Goal: Communication & Community: Ask a question

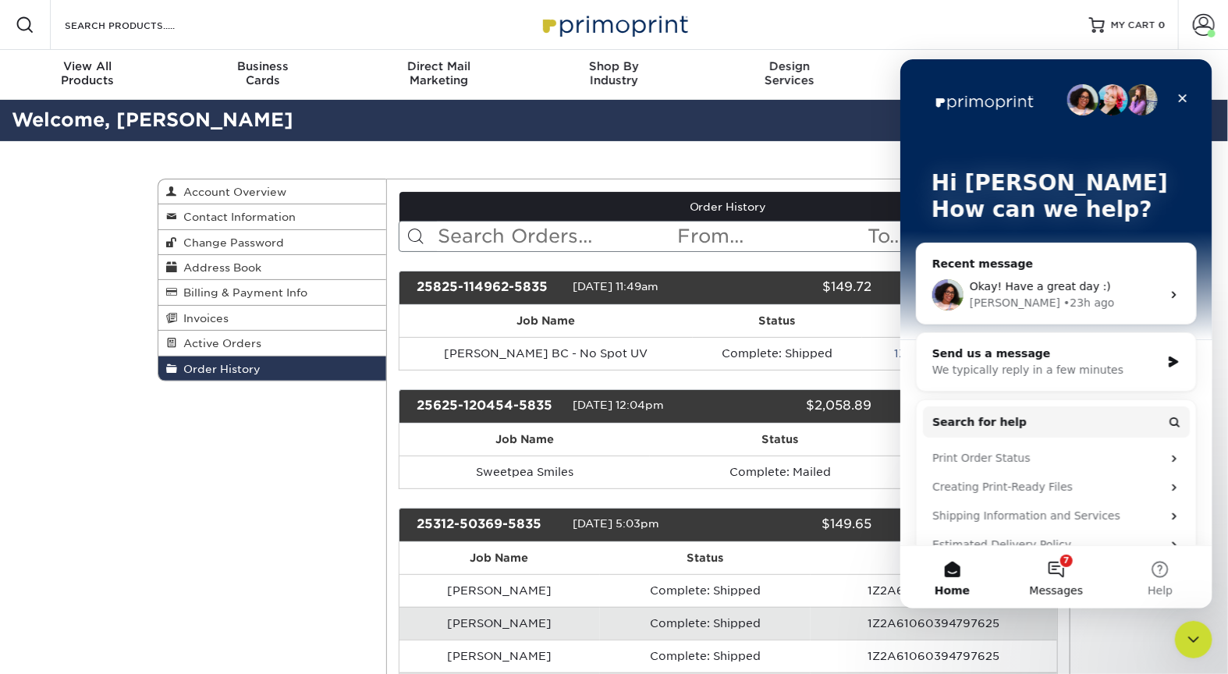
click at [1059, 584] on span "Messages" at bounding box center [1056, 589] width 54 height 11
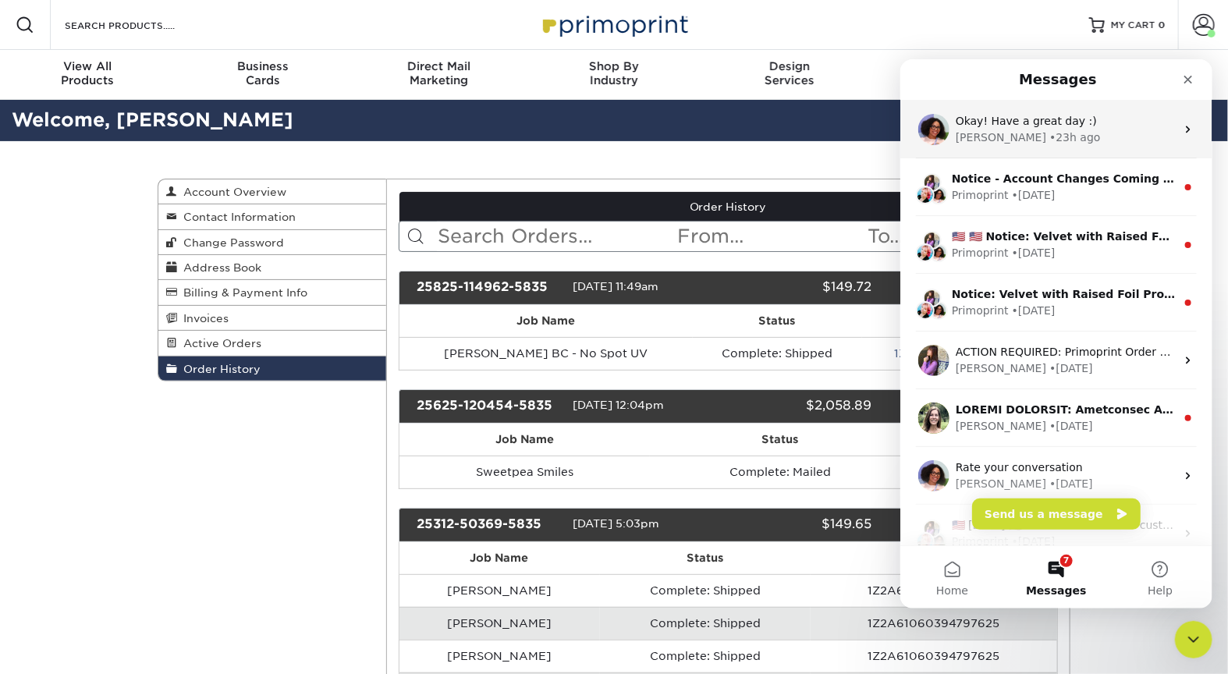
click at [1062, 130] on div "[PERSON_NAME] • 23h ago" at bounding box center [1065, 137] width 220 height 16
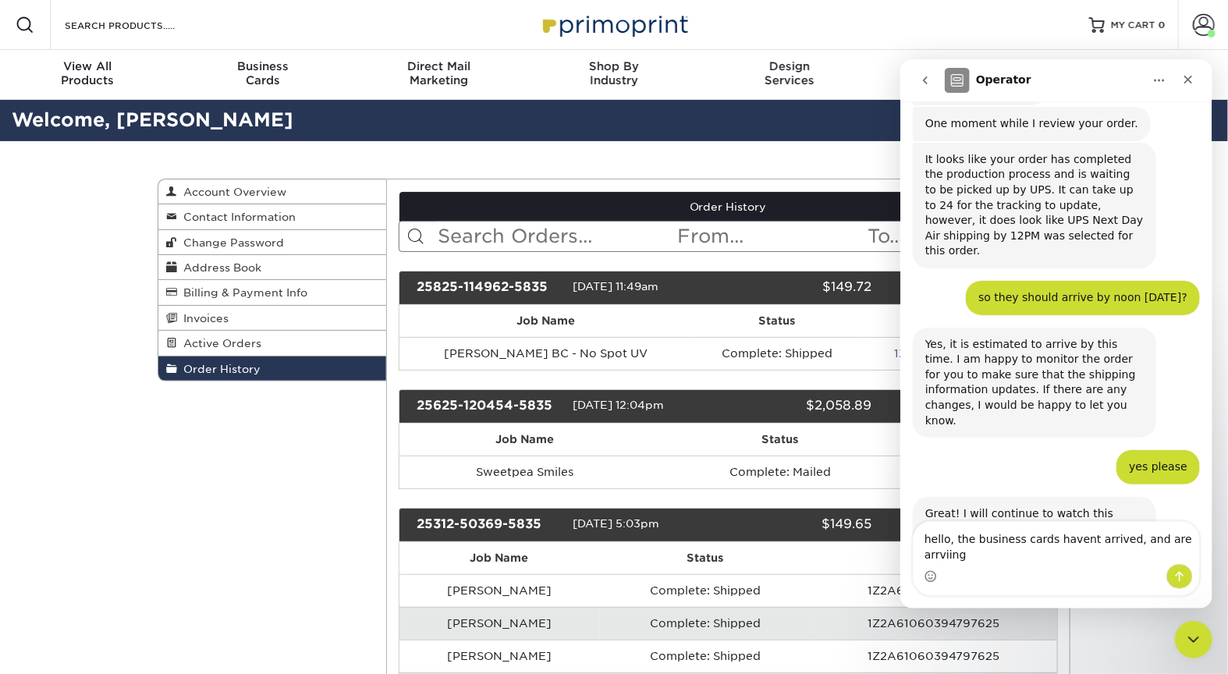
scroll to position [3005, 0]
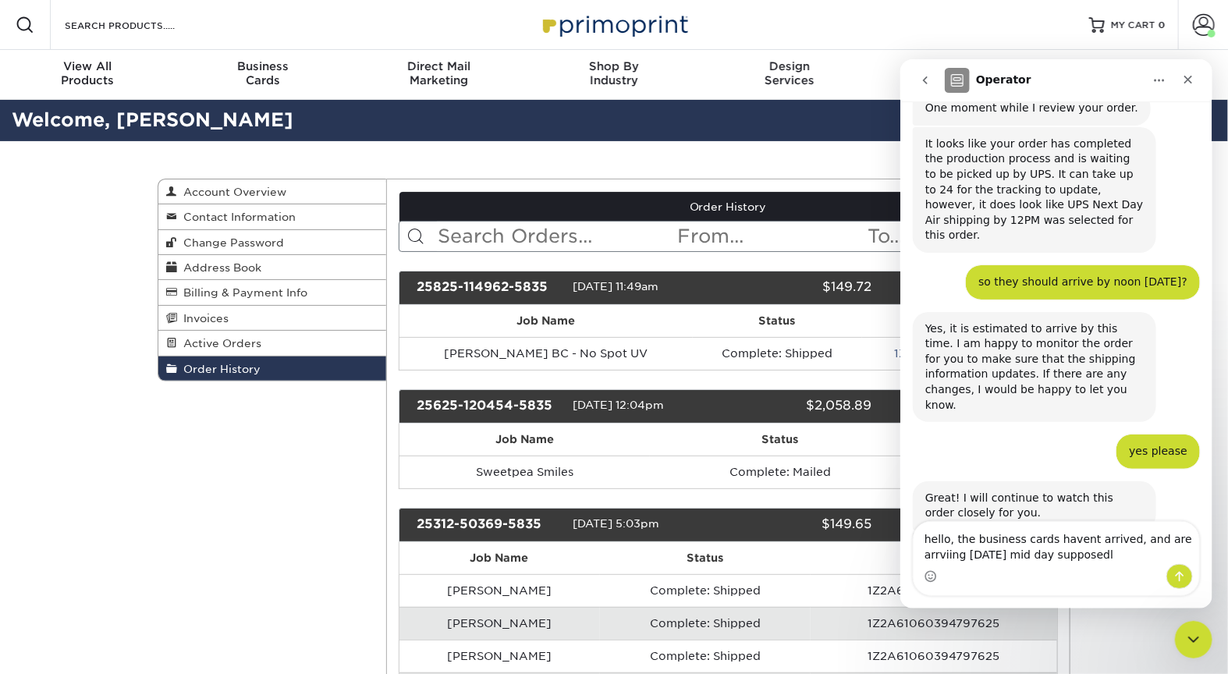
type textarea "hello, the business cards havent arrived, and are arrviing [DATE] mid day suppo…"
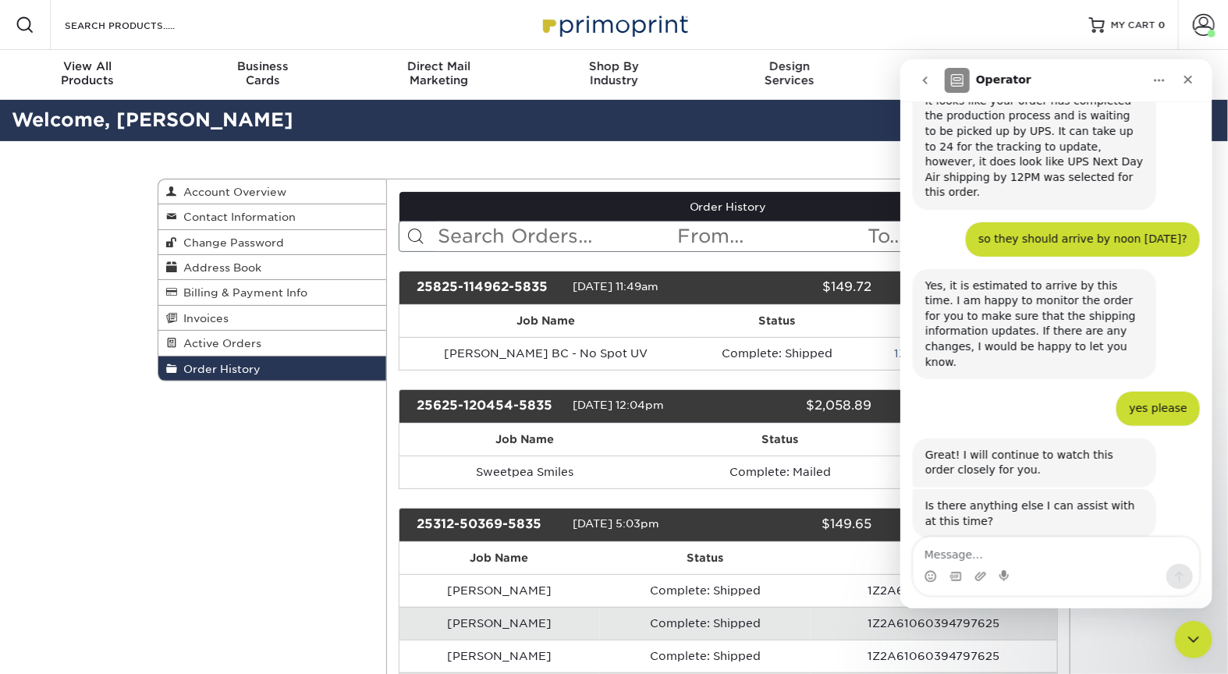
scroll to position [3088, 0]
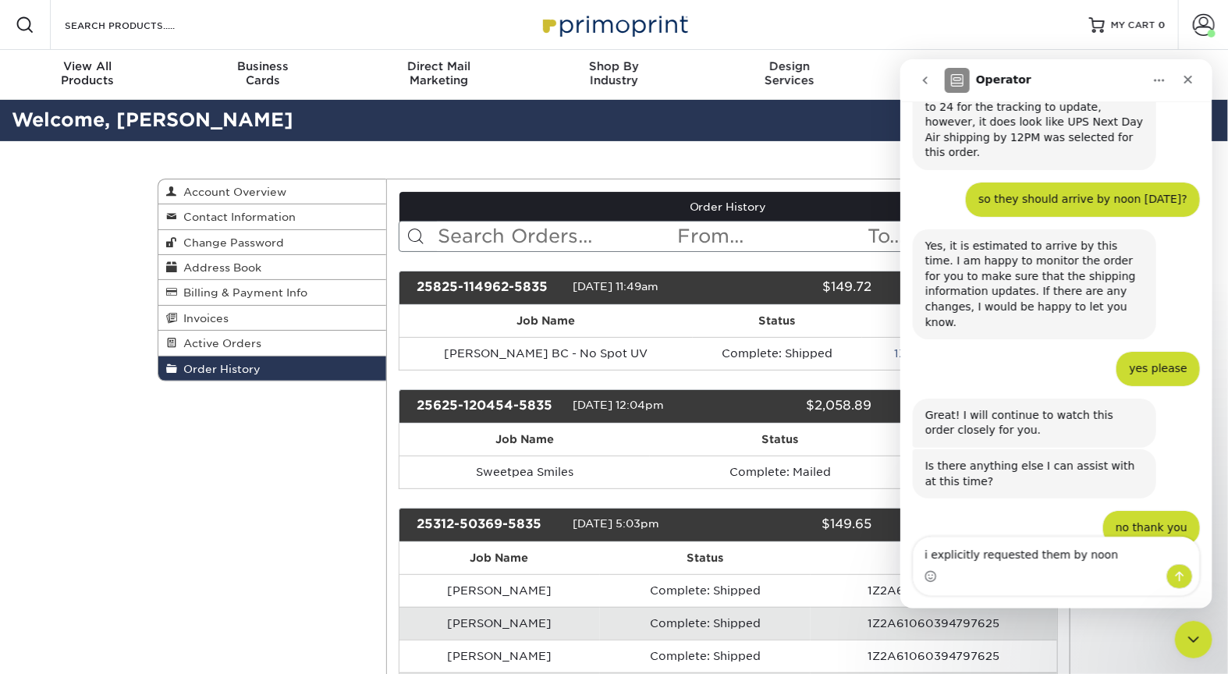
type textarea "i explicitly requested them by noon [DATE]"
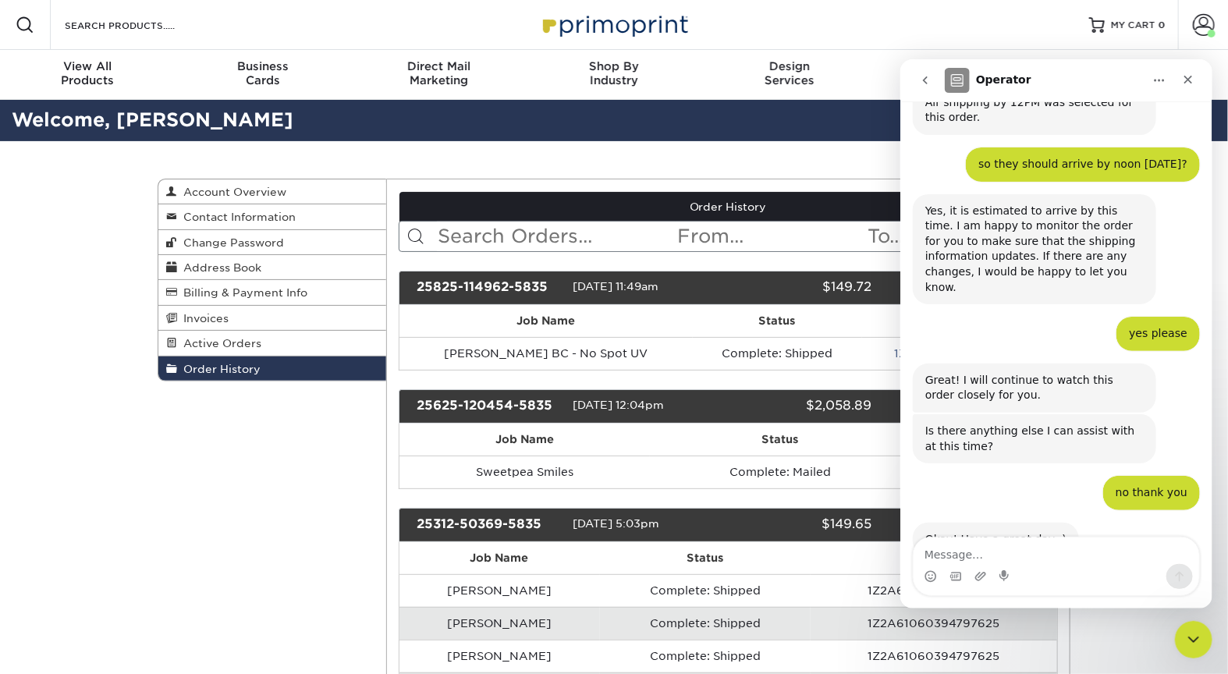
type textarea "t"
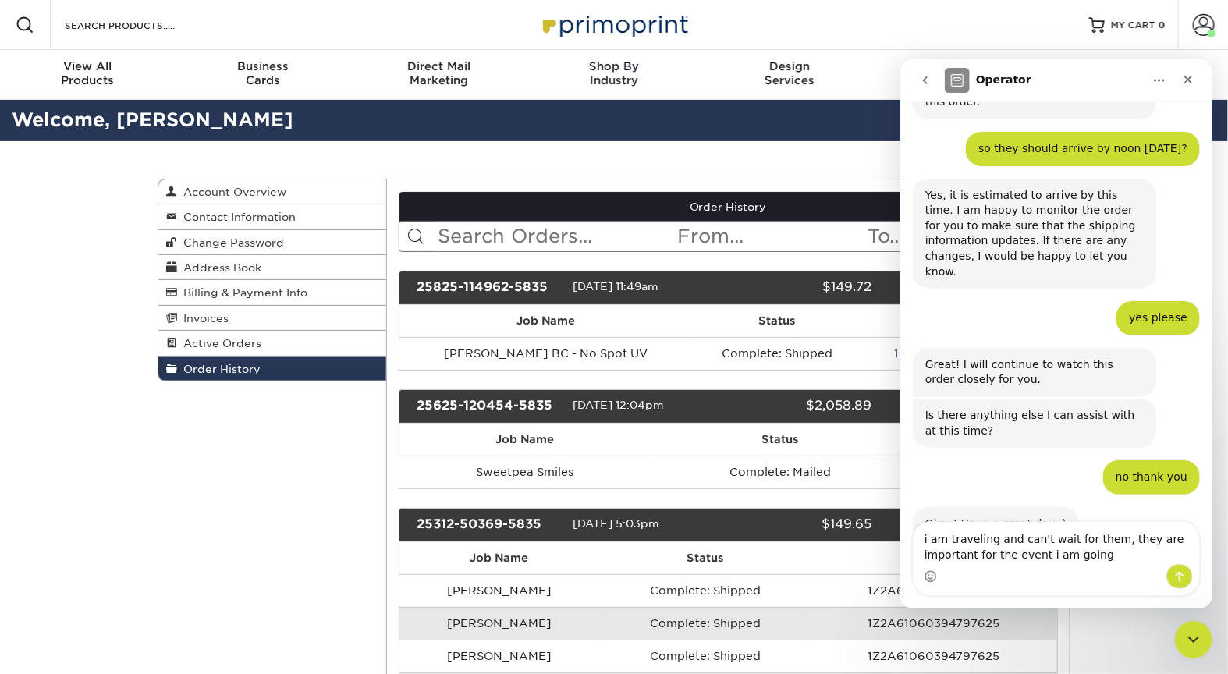
type textarea "i am traveling and can't wait for them, they are important for the event i am g…"
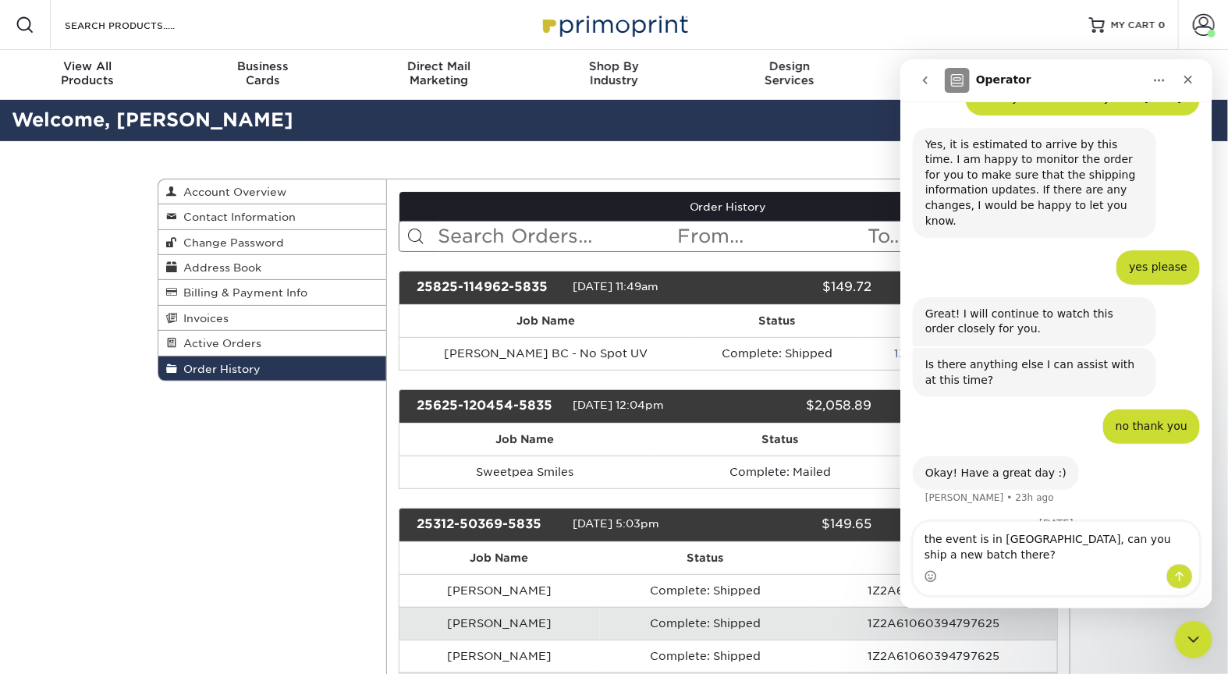
type textarea "the event is in [GEOGRAPHIC_DATA], can you ship a new batch there?"
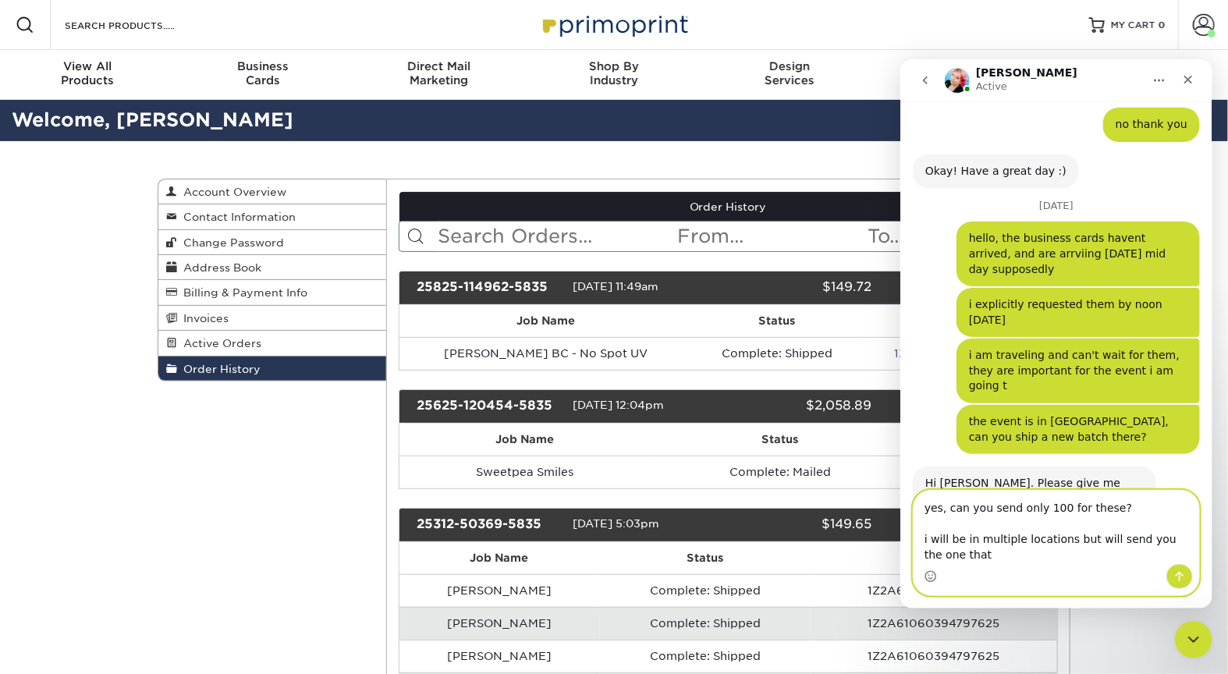
scroll to position [3492, 0]
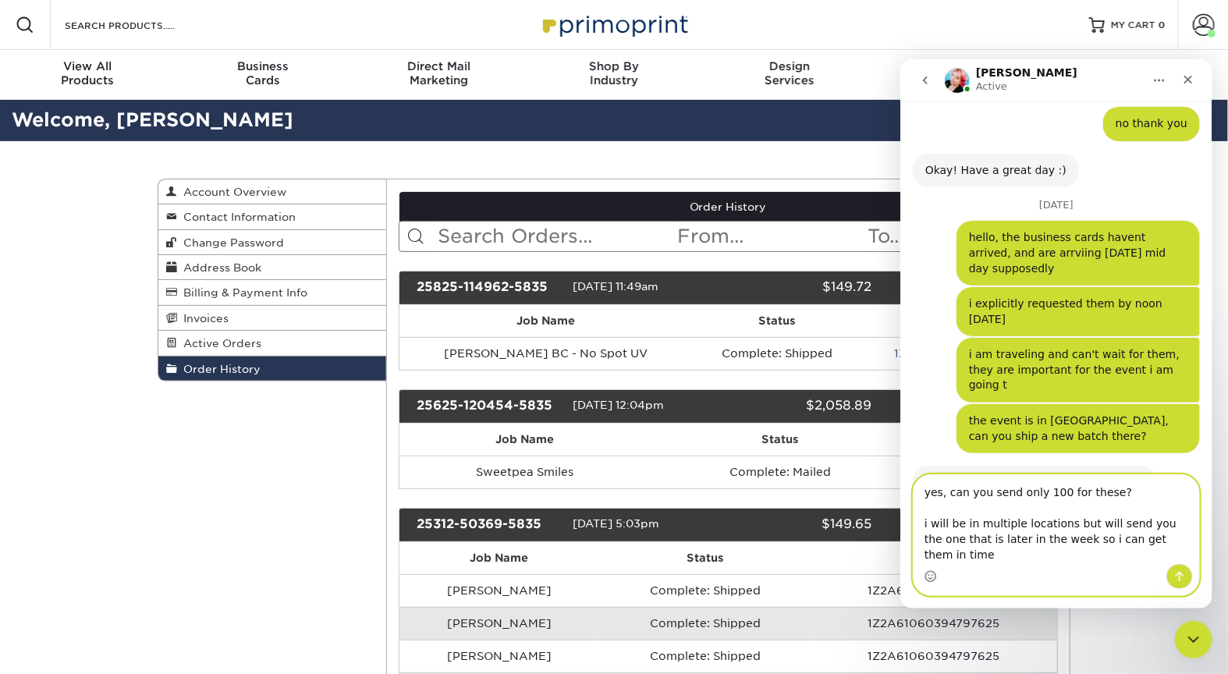
click at [1040, 555] on textarea "yes, can you send only 100 for these? i will be in multiple locations but will …" at bounding box center [1056, 518] width 286 height 89
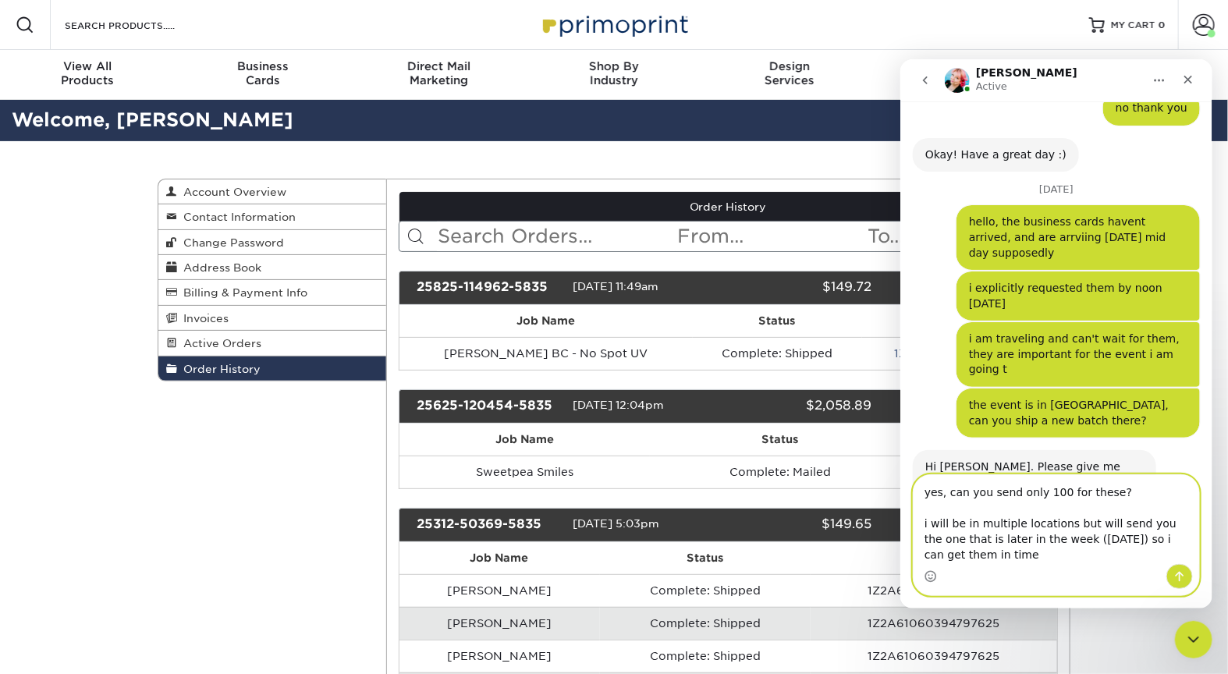
click at [1044, 554] on textarea "yes, can you send only 100 for these? i will be in multiple locations but will …" at bounding box center [1056, 518] width 286 height 89
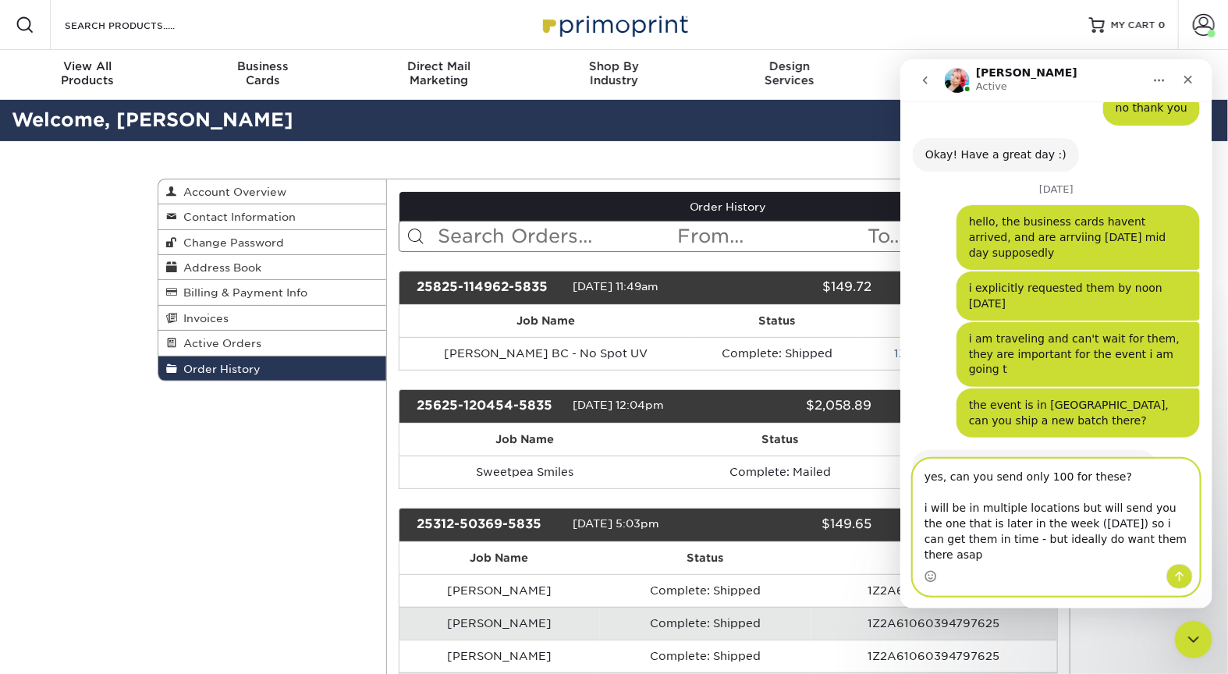
scroll to position [3523, 0]
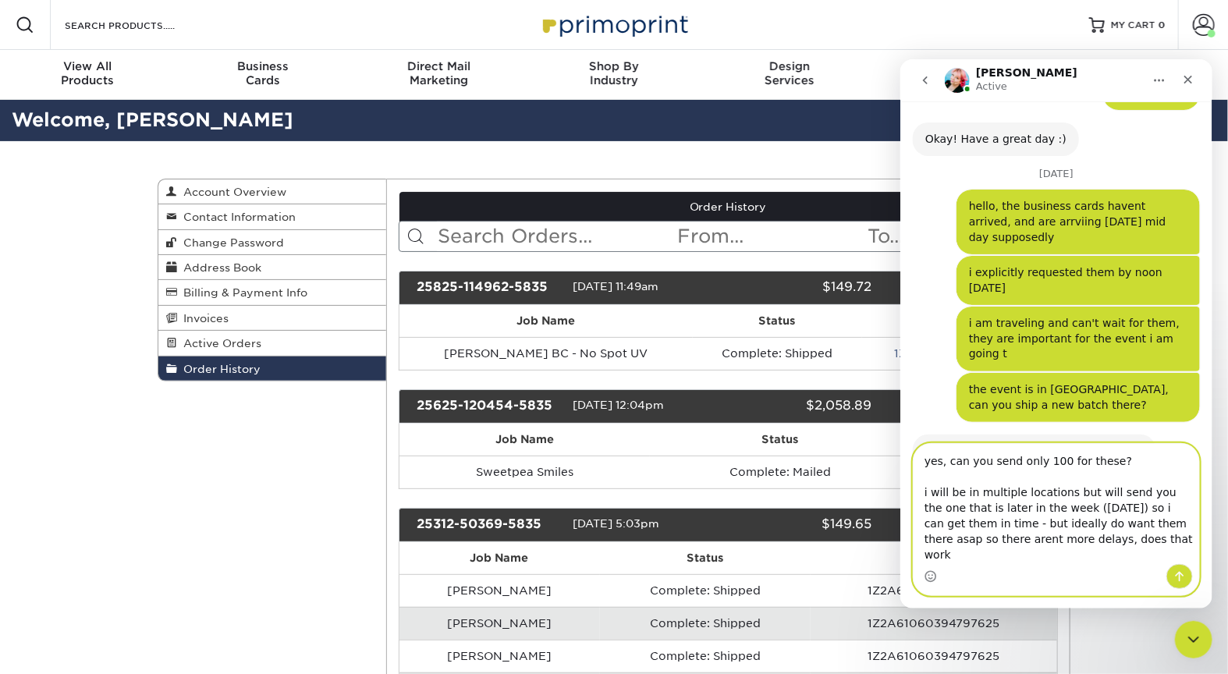
type textarea "yes, can you send only 100 for these? i will be in multiple locations but will …"
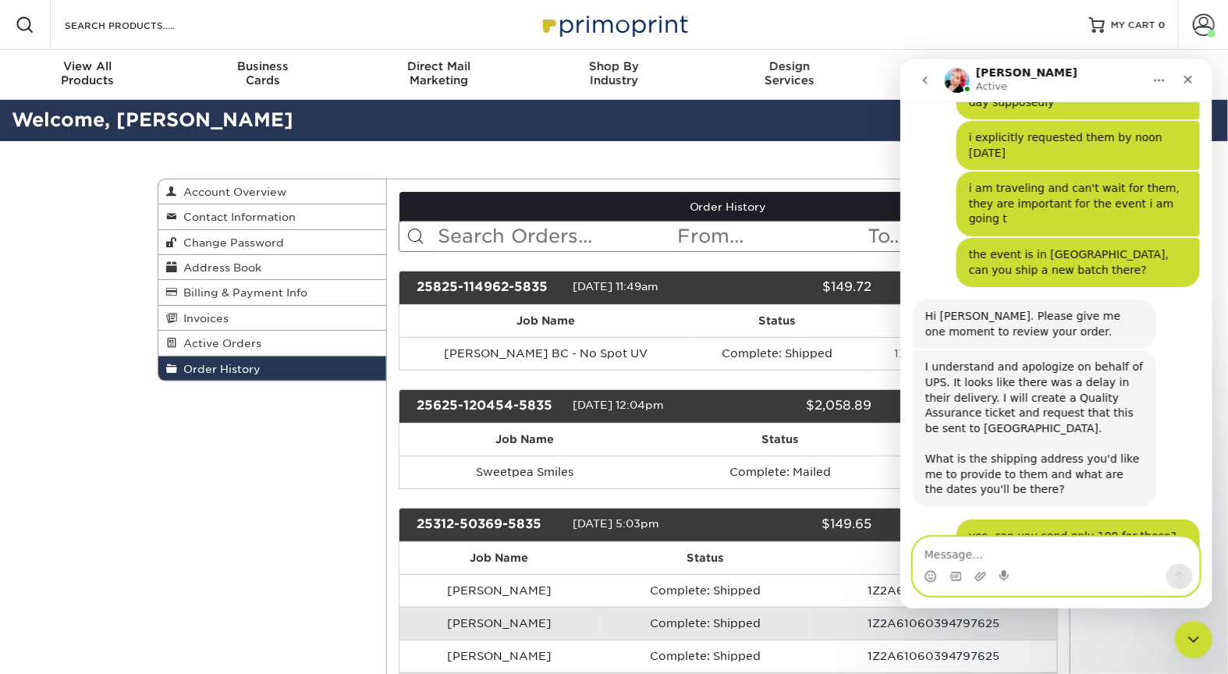
scroll to position [3712, 0]
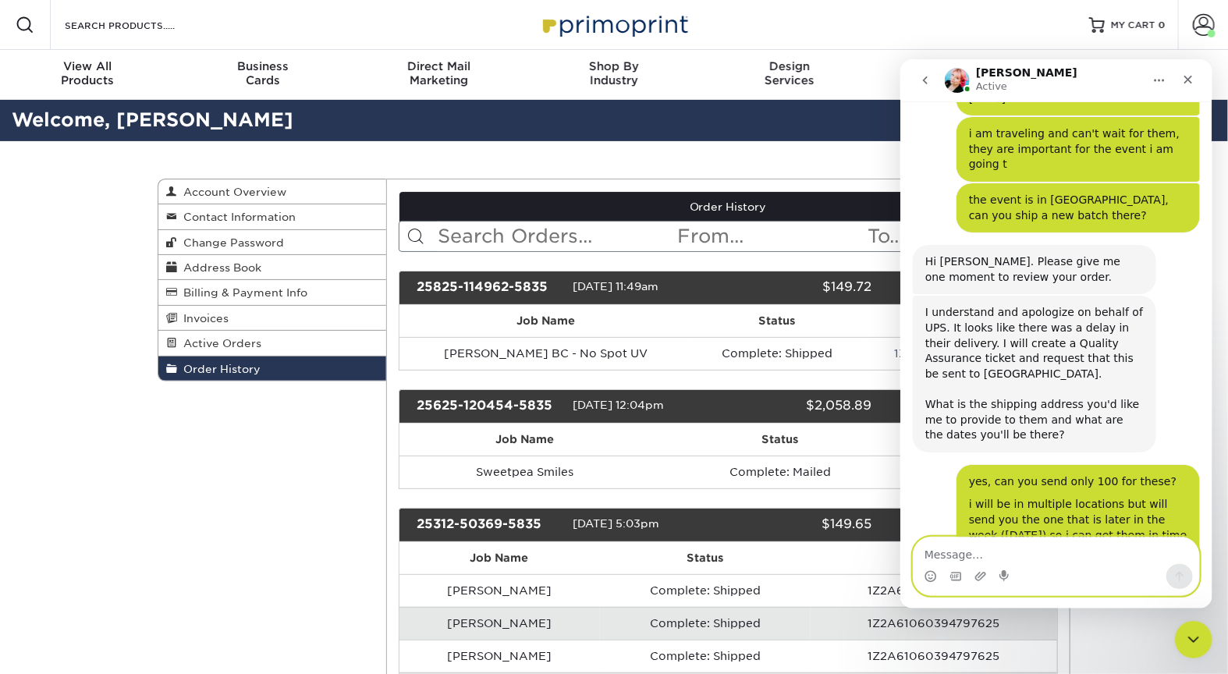
click at [994, 546] on textarea "Message…" at bounding box center [1056, 550] width 286 height 27
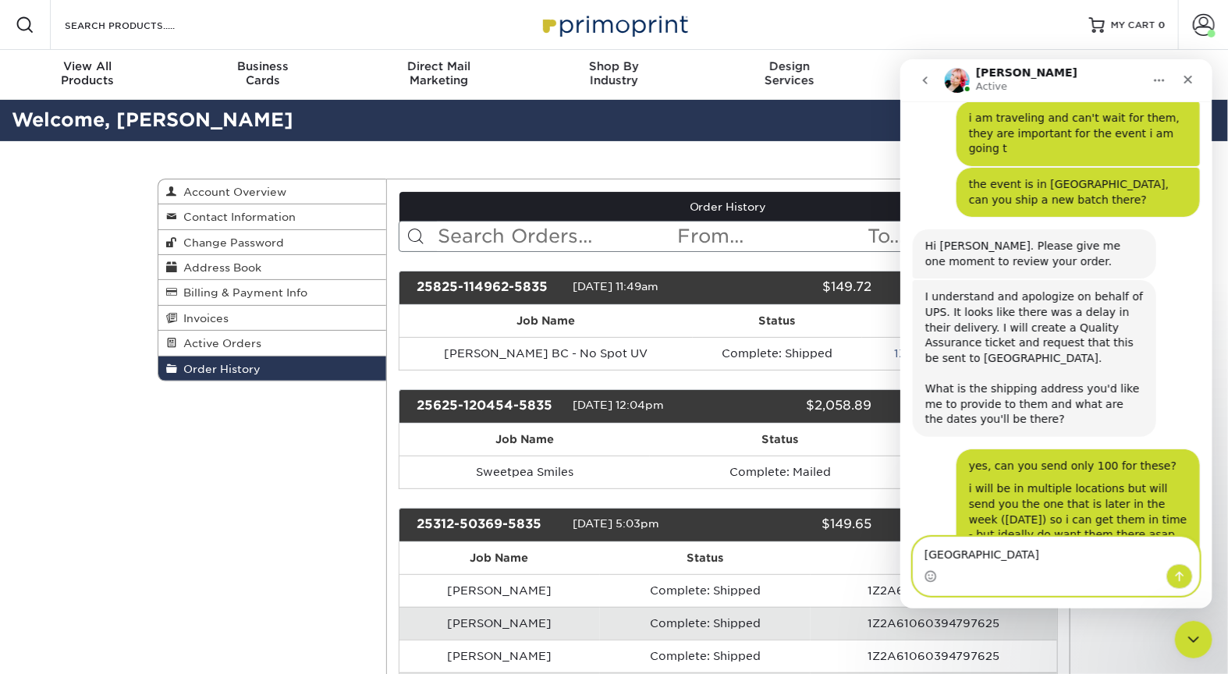
paste textarea "[STREET_ADDRESS]"
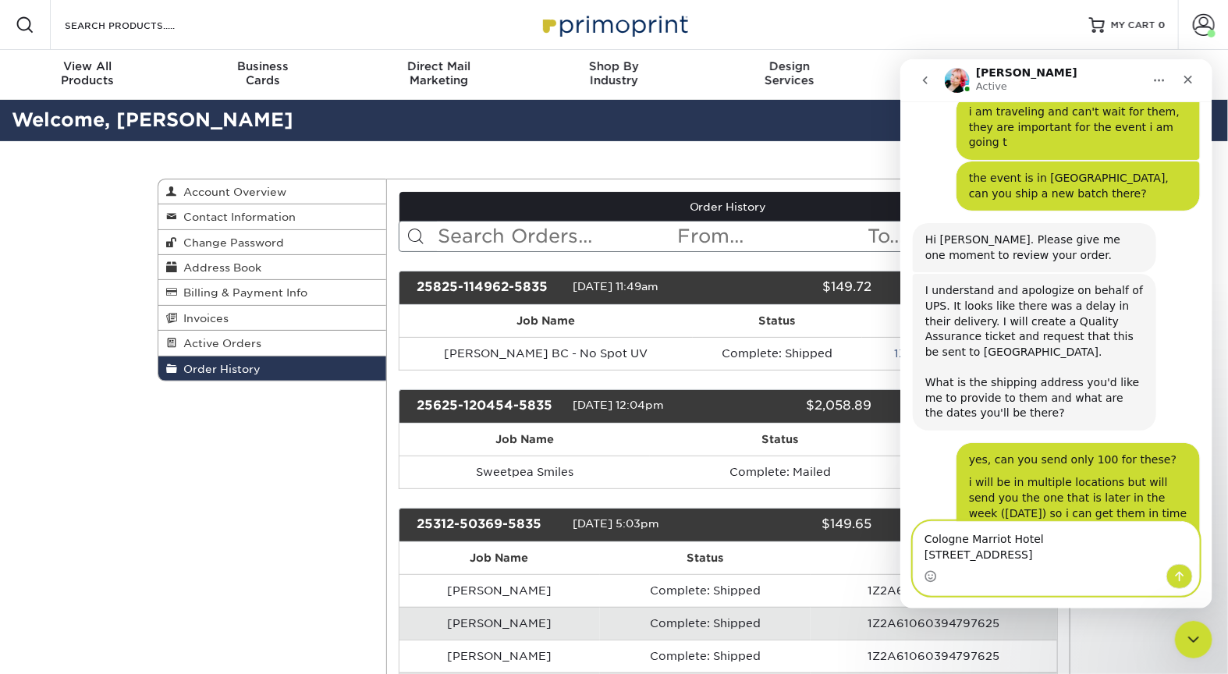
click at [923, 540] on textarea "Cologne Marriot Hotel [STREET_ADDRESS]" at bounding box center [1056, 542] width 286 height 42
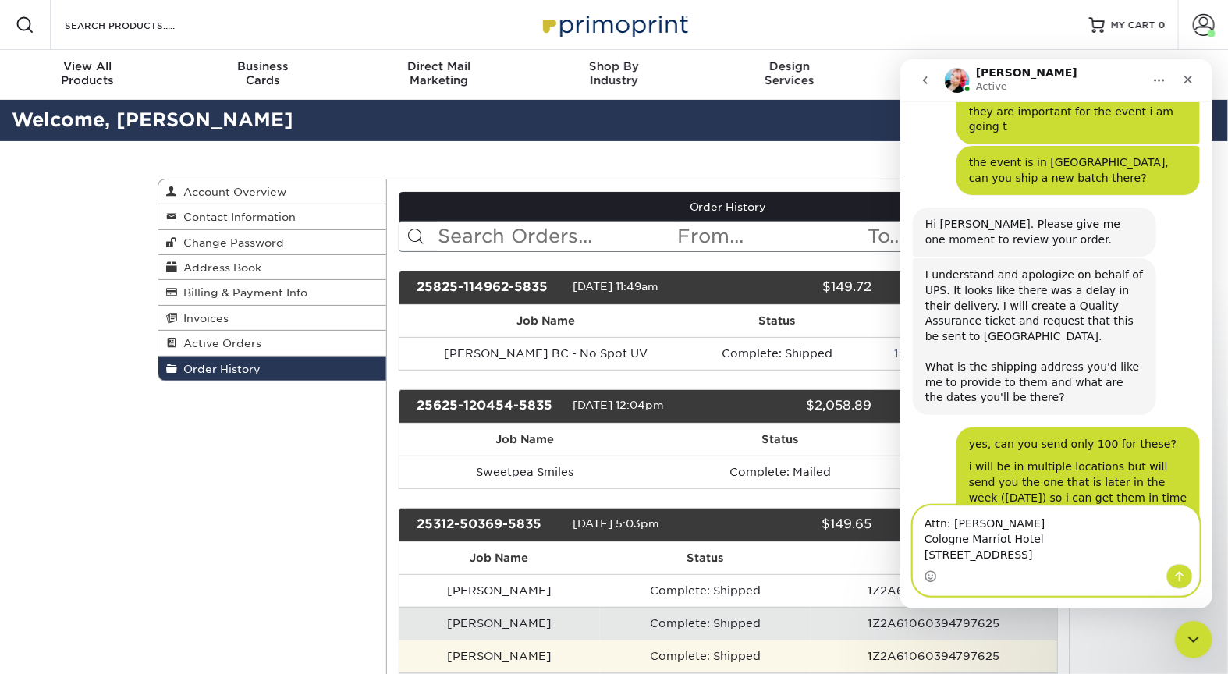
type textarea "Attn: [PERSON_NAME] Cologne Marriot Hotel [STREET_ADDRESS]"
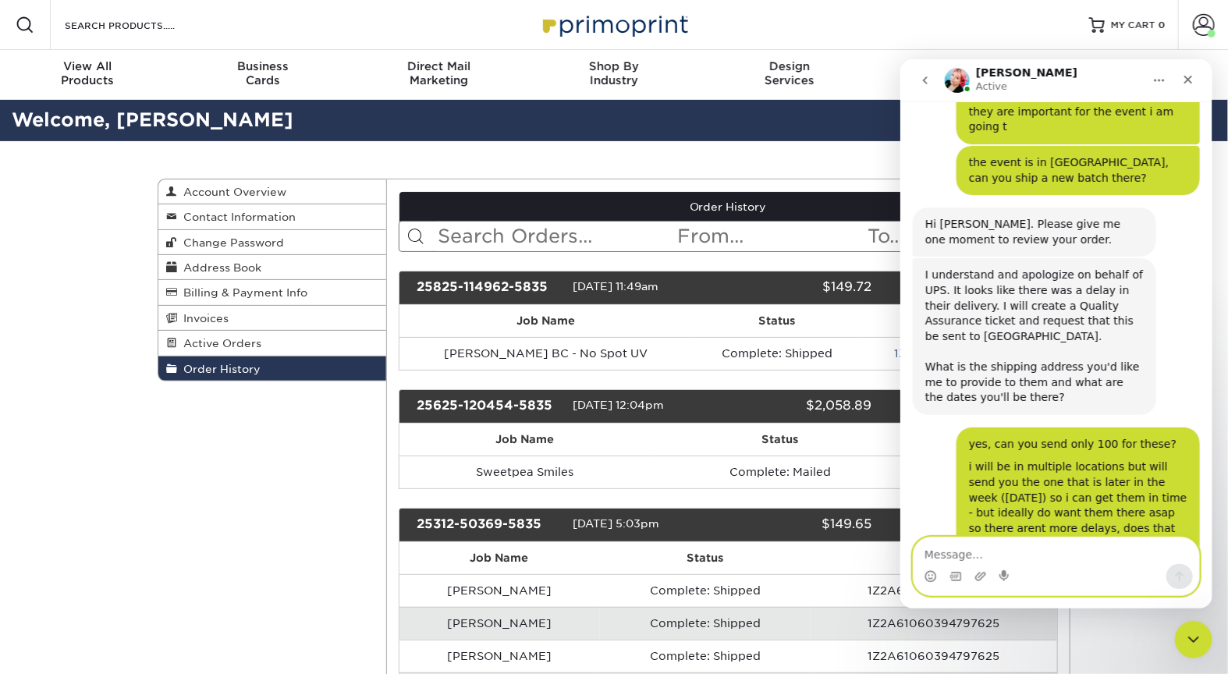
scroll to position [3811, 0]
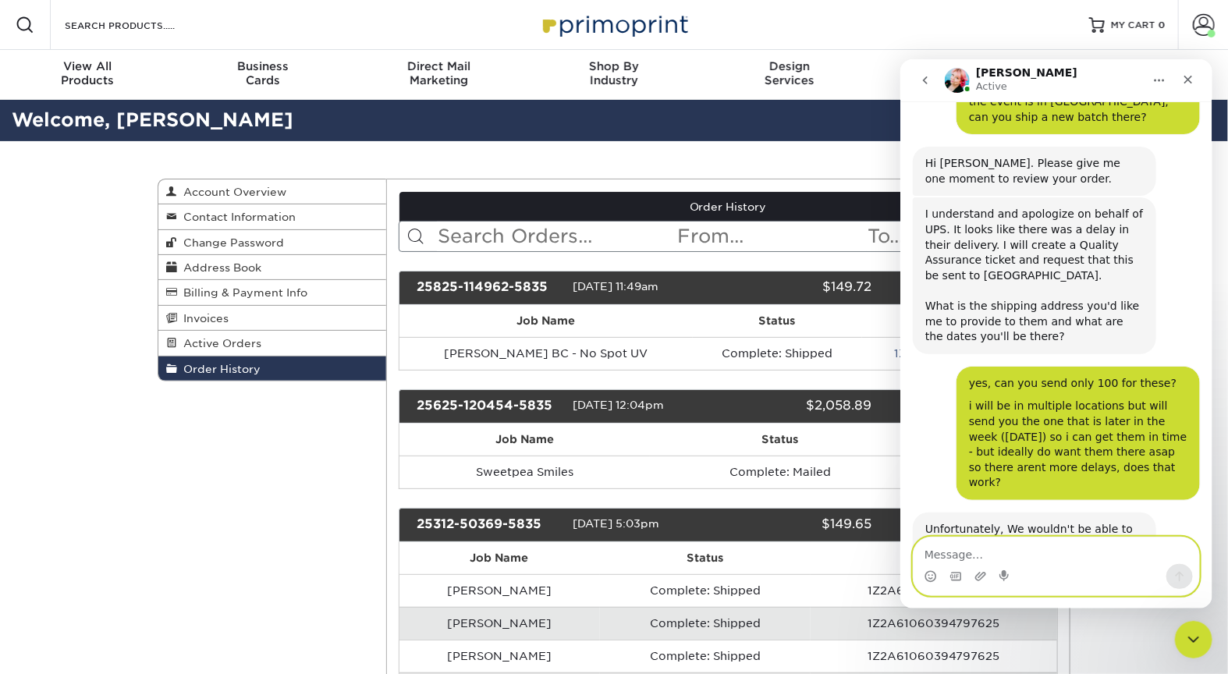
click at [1091, 550] on textarea "Message…" at bounding box center [1056, 550] width 286 height 27
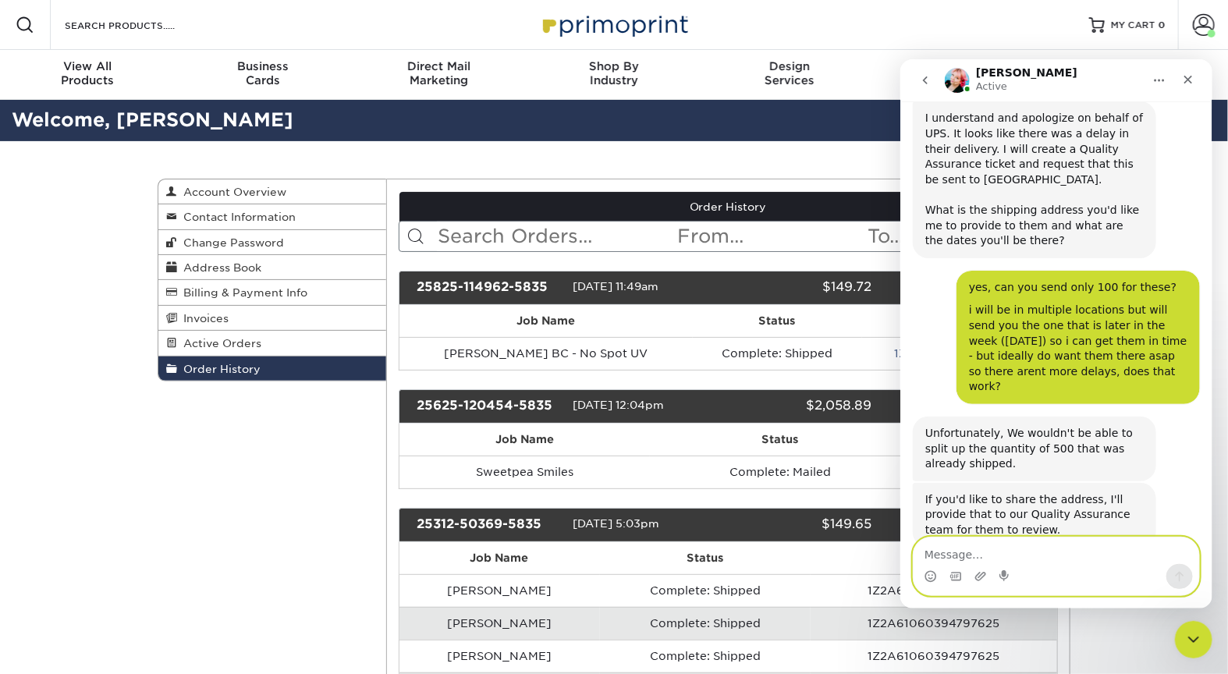
scroll to position [3918, 0]
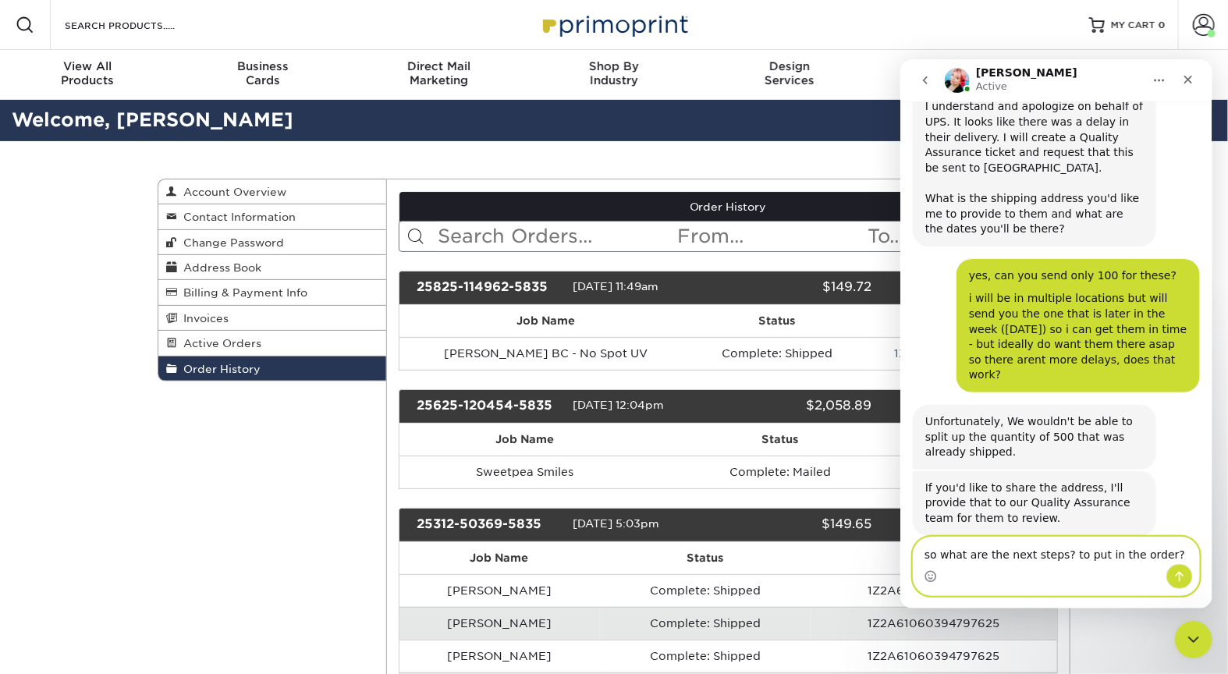
type textarea "so what are the next steps? to put in the order?"
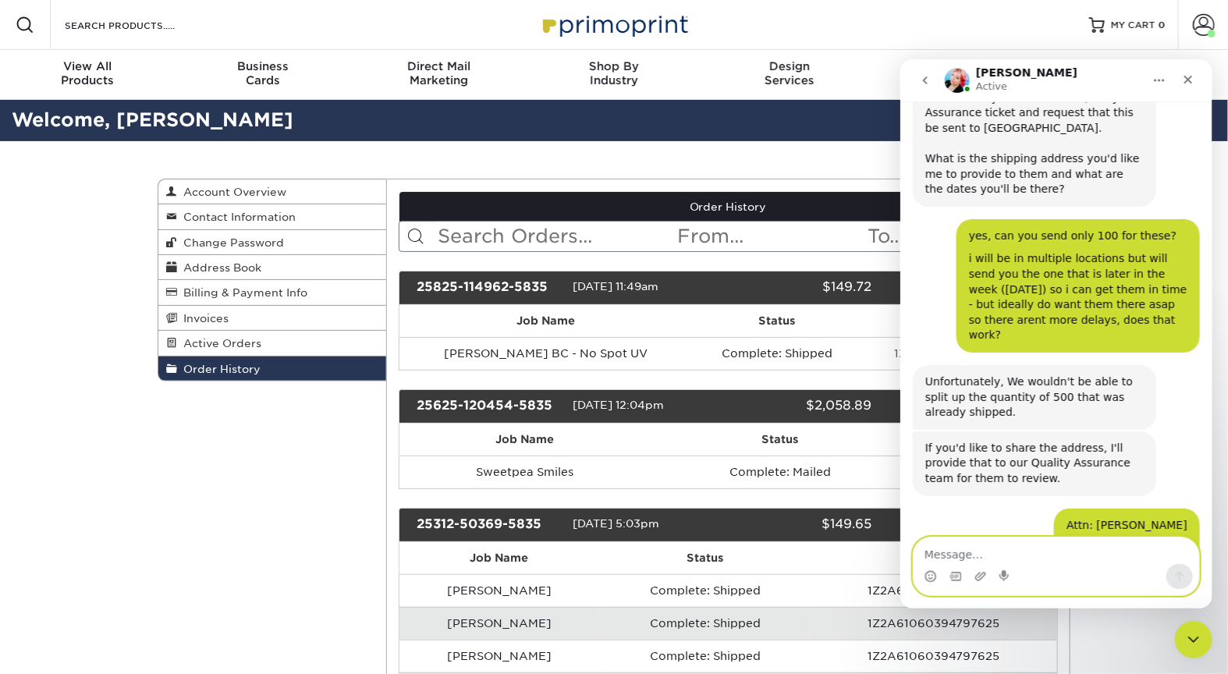
scroll to position [3980, 0]
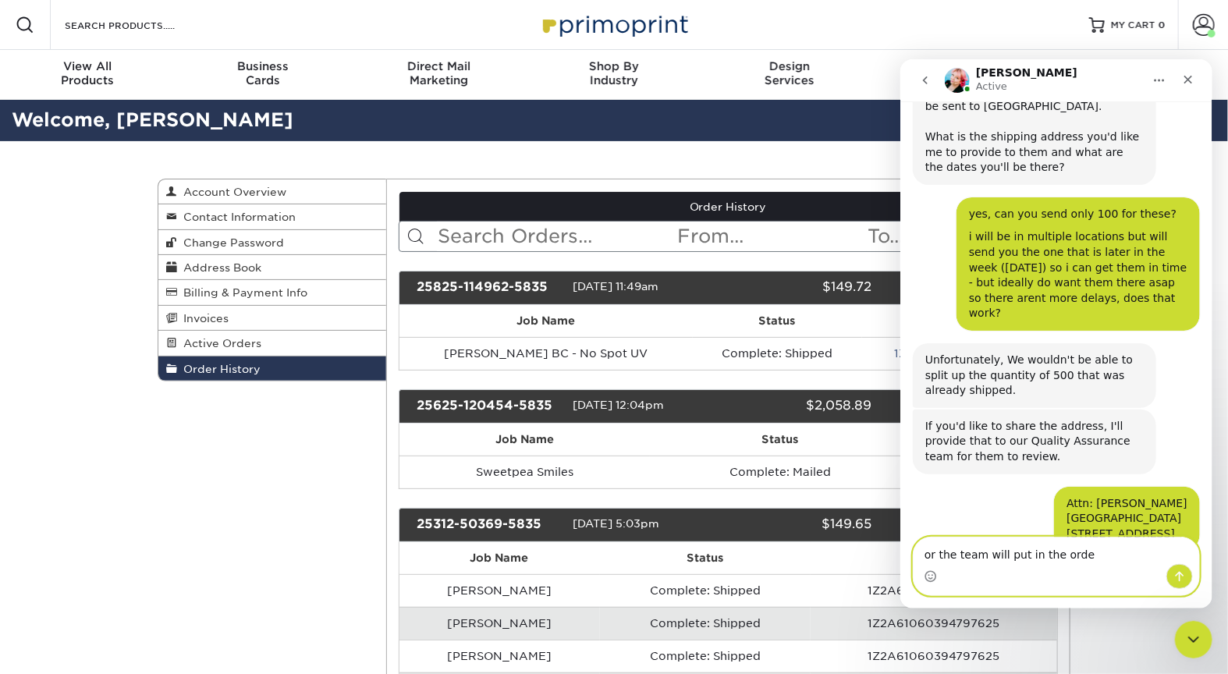
type textarea "or the team will put in the order"
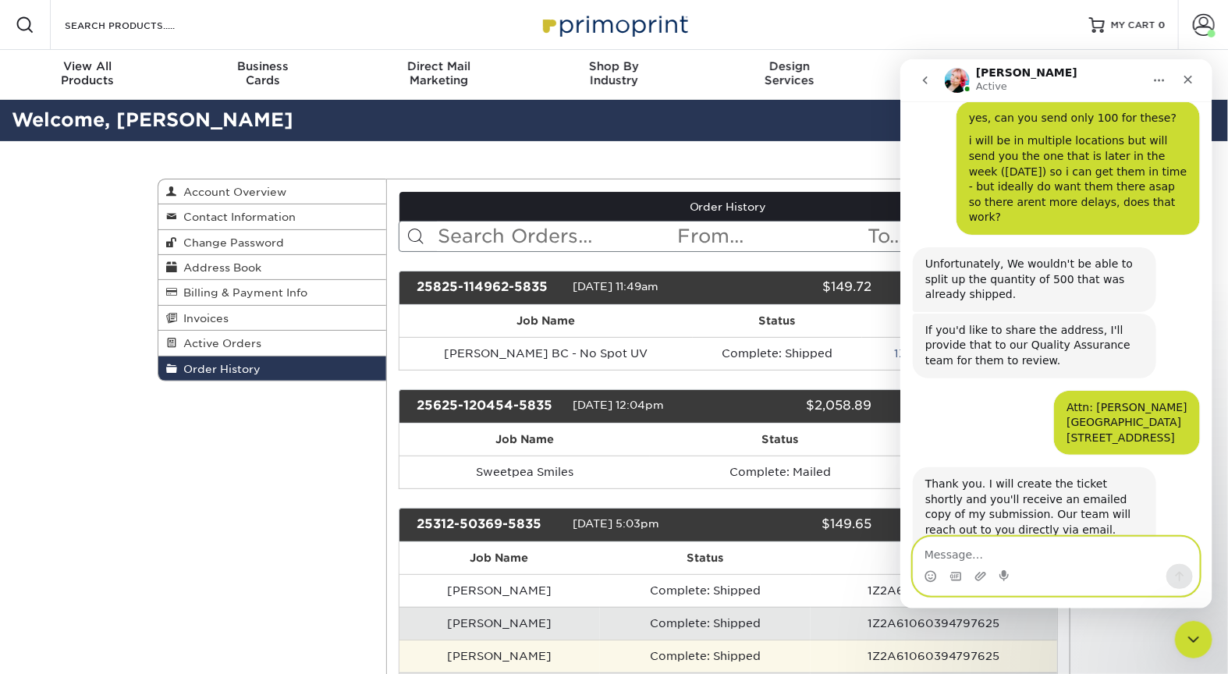
scroll to position [4077, 0]
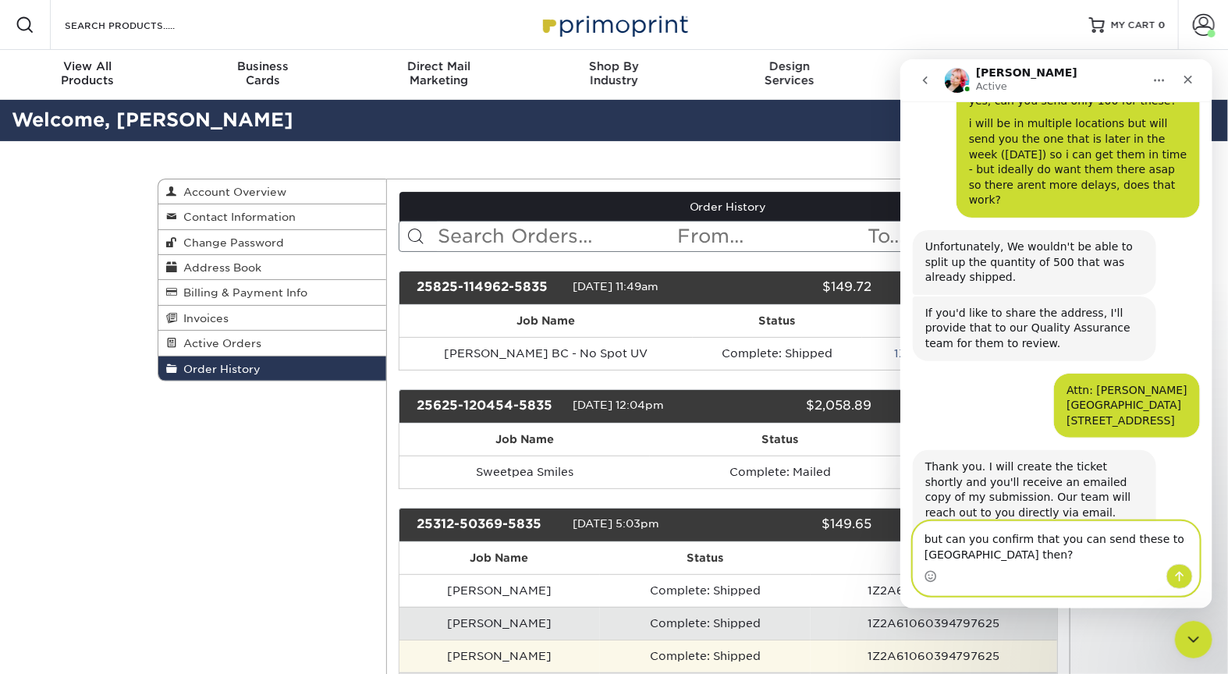
type textarea "but can you confirm that you can send these to [GEOGRAPHIC_DATA] then?"
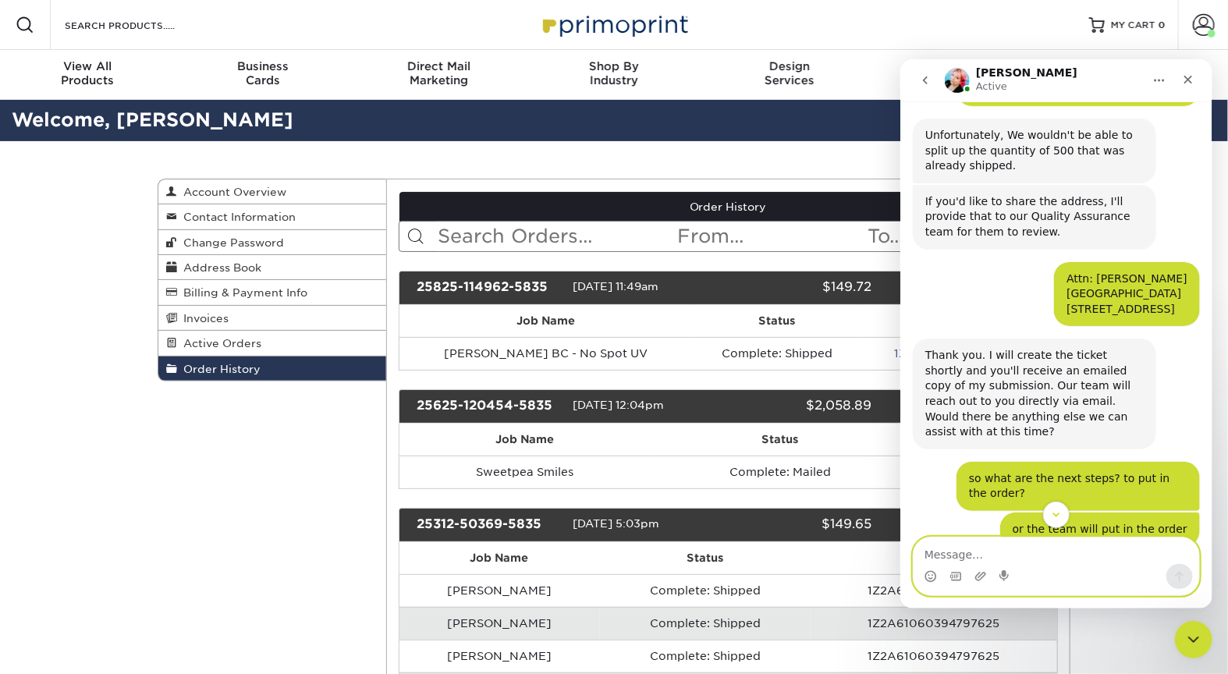
scroll to position [4247, 0]
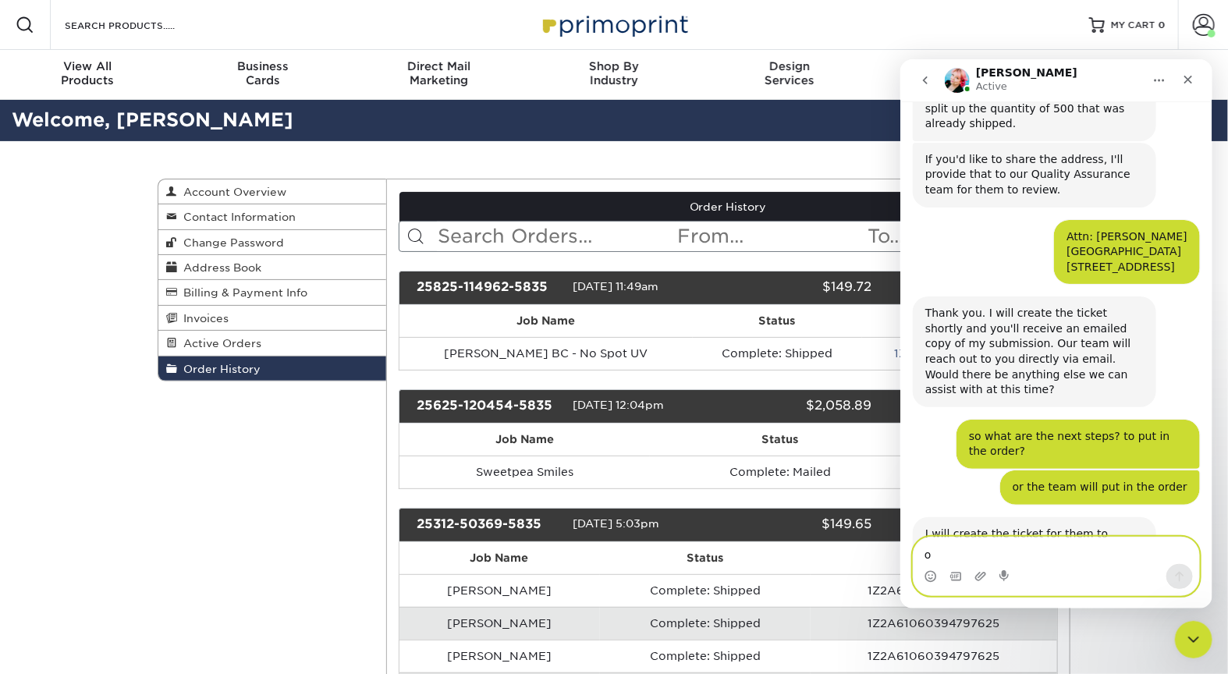
type textarea "ok"
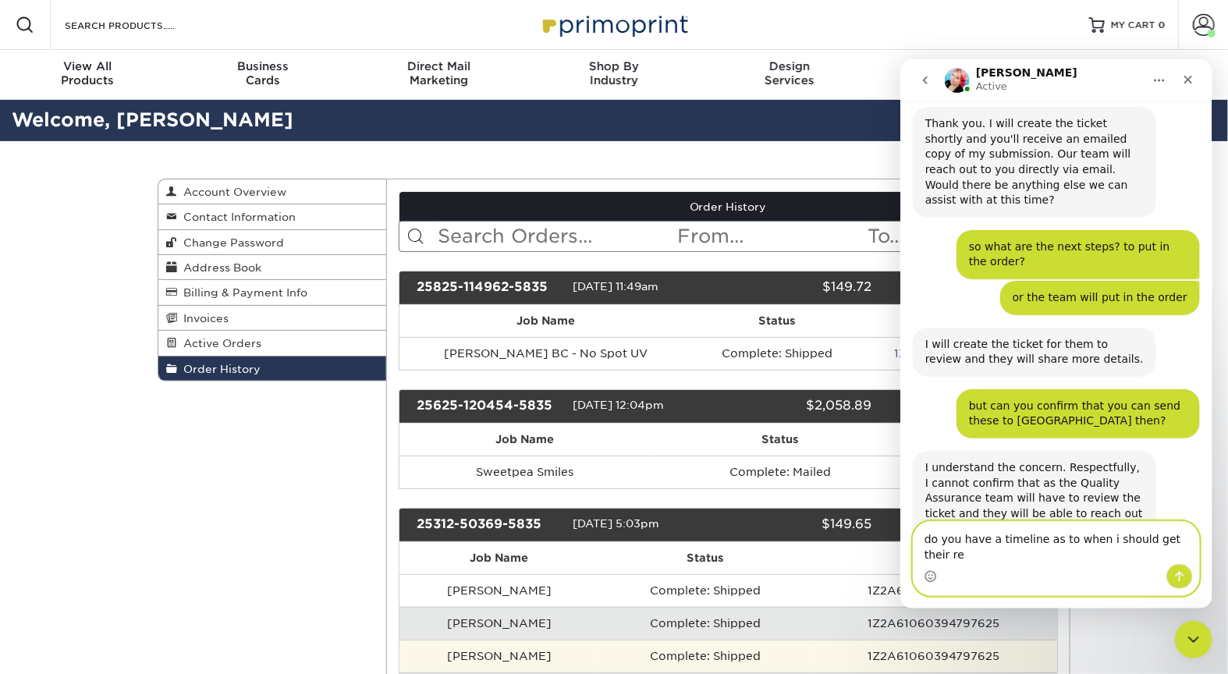
scroll to position [4452, 0]
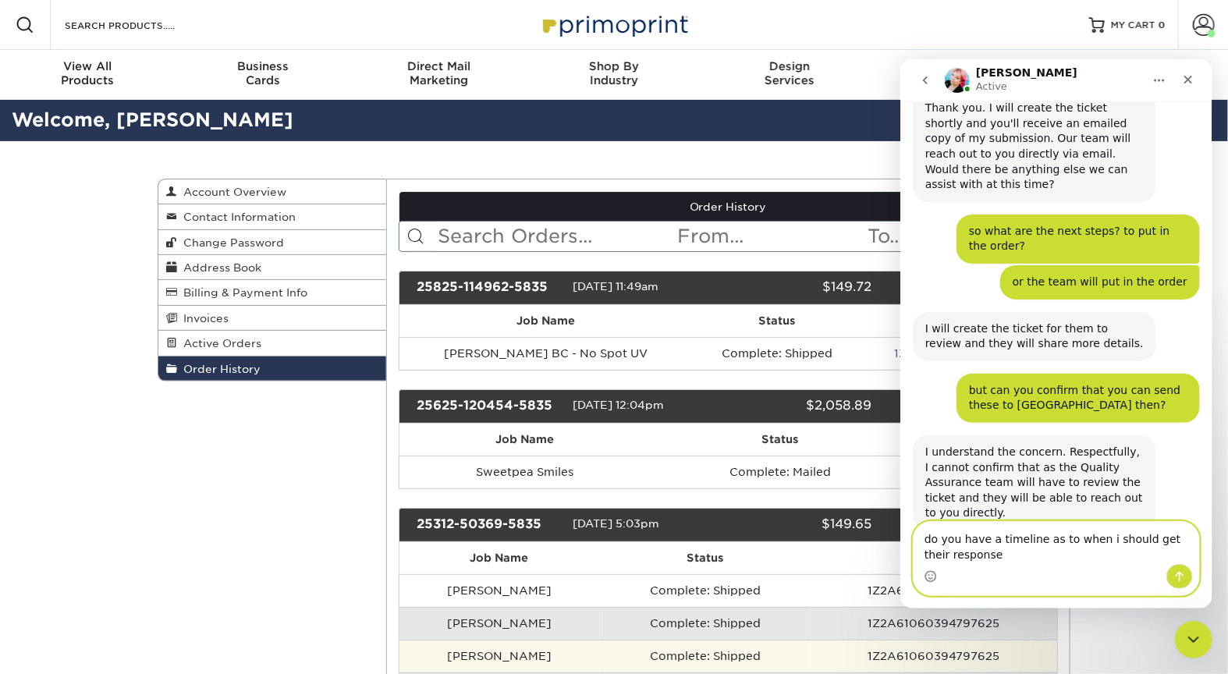
type textarea "do you have a timeline as to when i should get their response?"
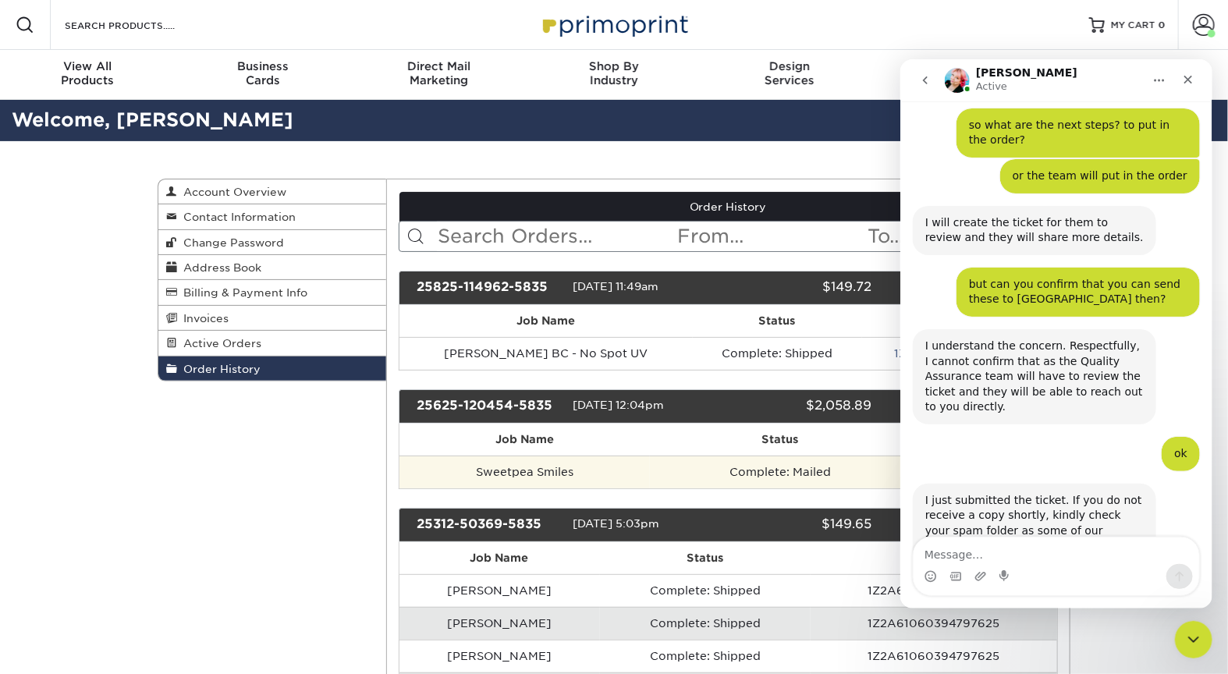
scroll to position [4560, 0]
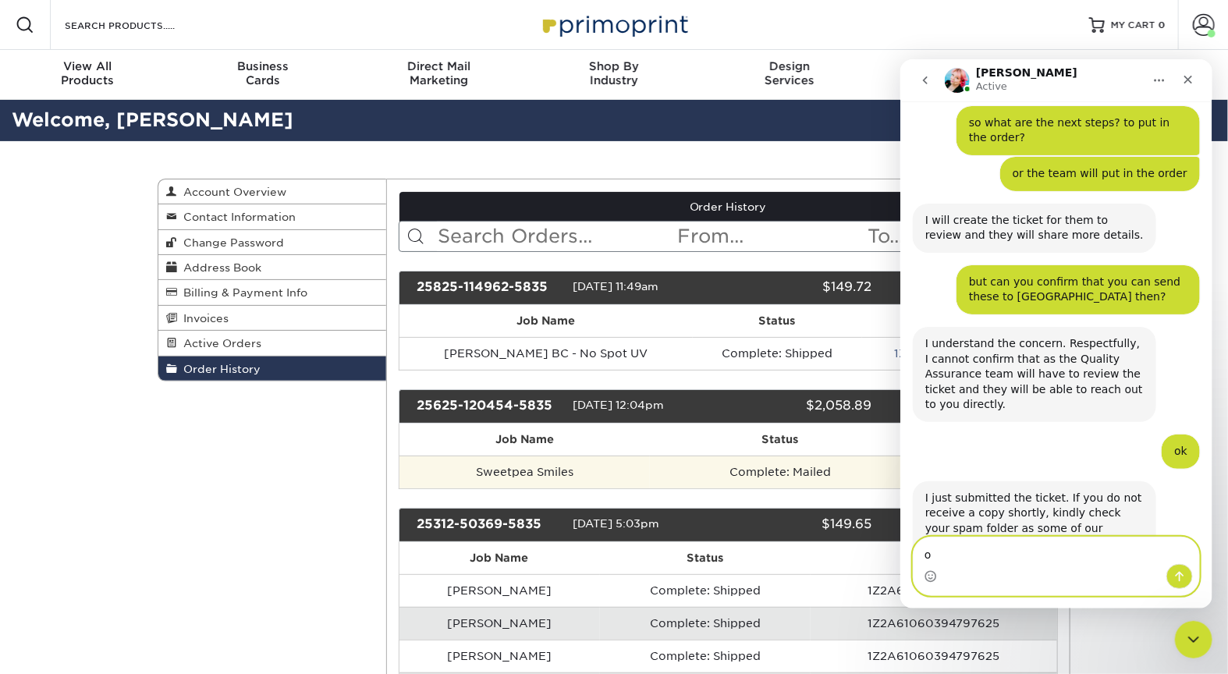
type textarea "ok"
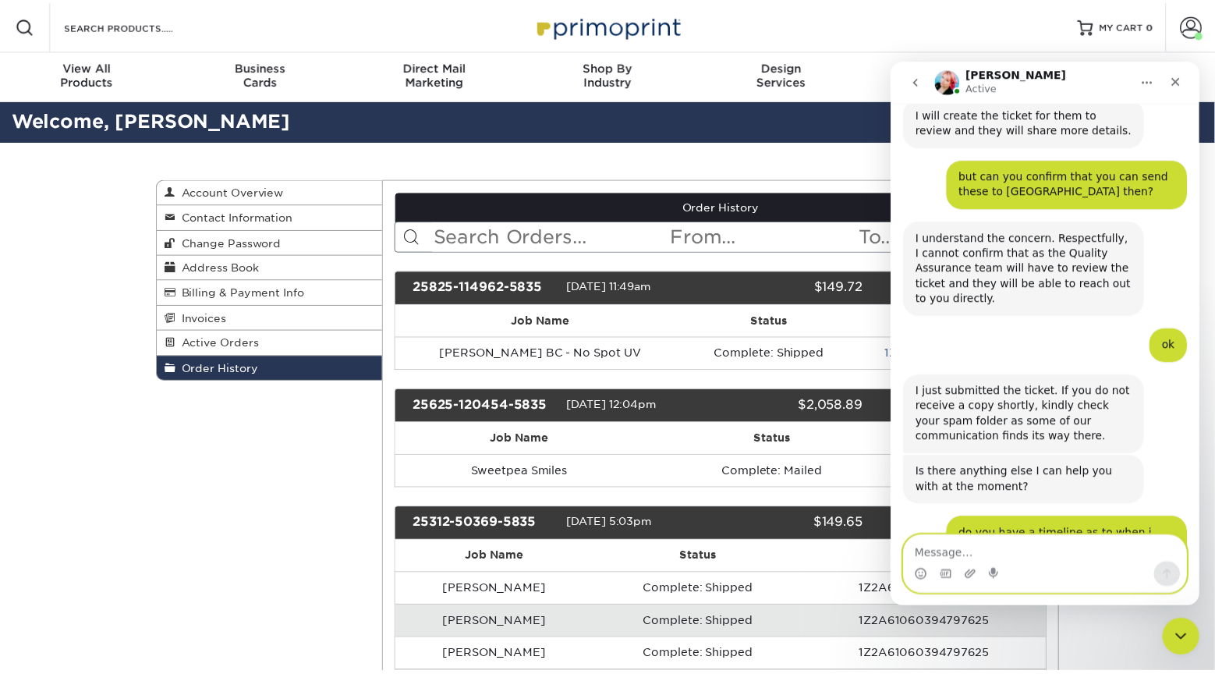
scroll to position [4653, 0]
